Goal: Information Seeking & Learning: Compare options

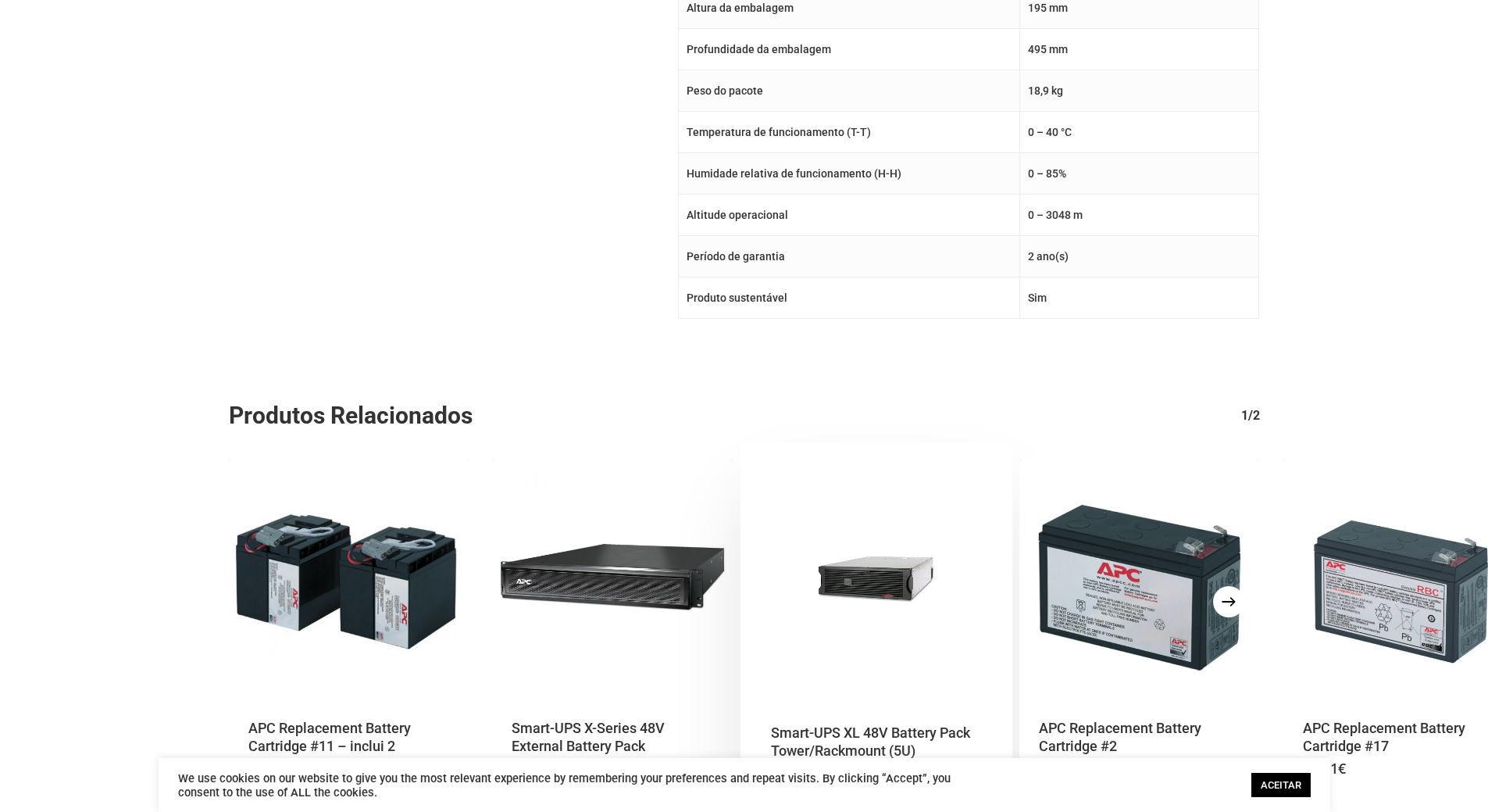
scroll to position [1250, 0]
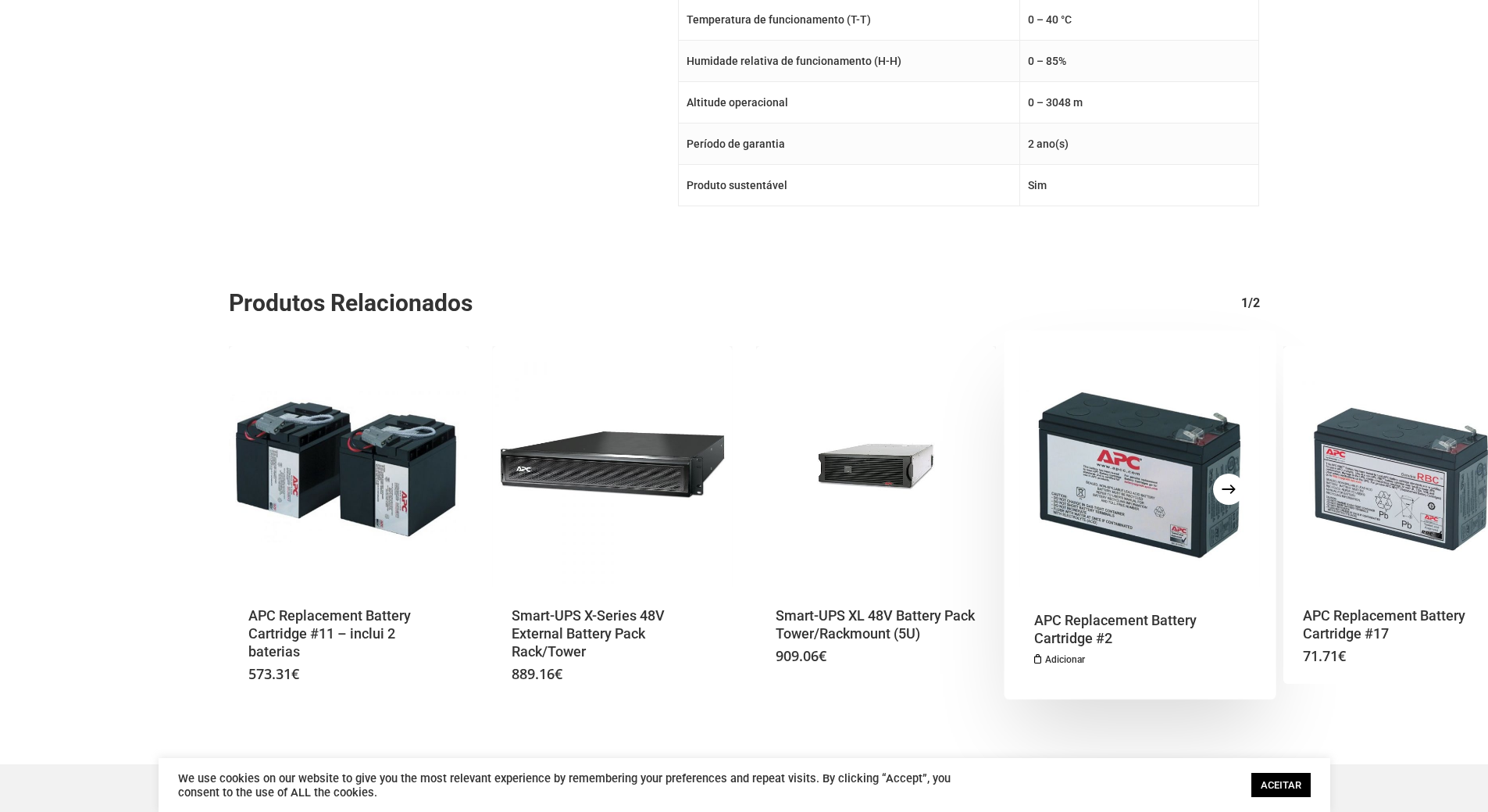
click at [1083, 615] on h2 "APC Replacement Battery Cartridge #2" at bounding box center [1135, 629] width 201 height 37
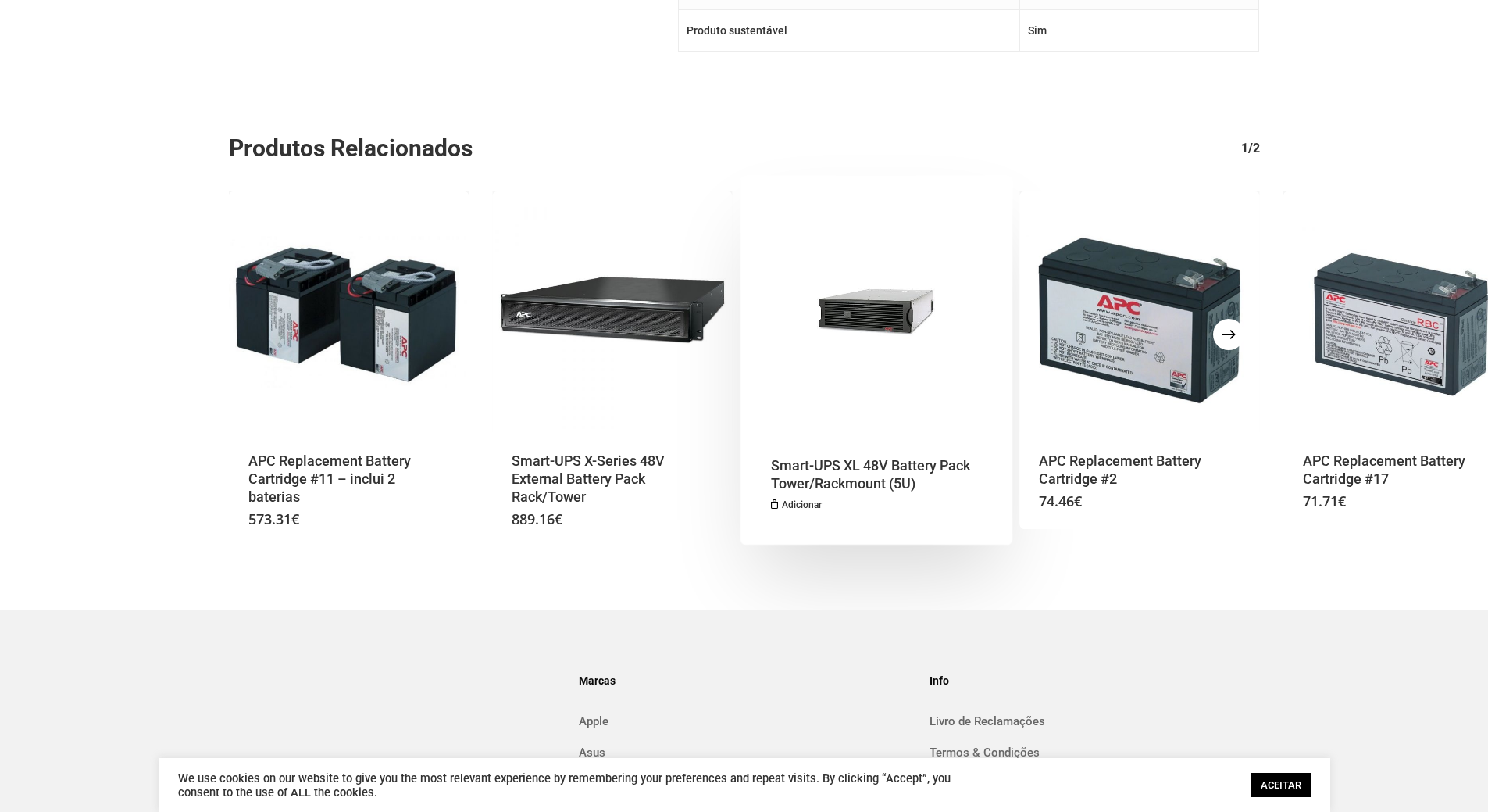
scroll to position [1620, 0]
